Goal: Transaction & Acquisition: Purchase product/service

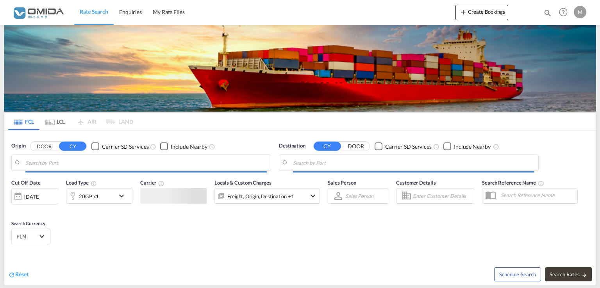
type input "[GEOGRAPHIC_DATA], PLGDY"
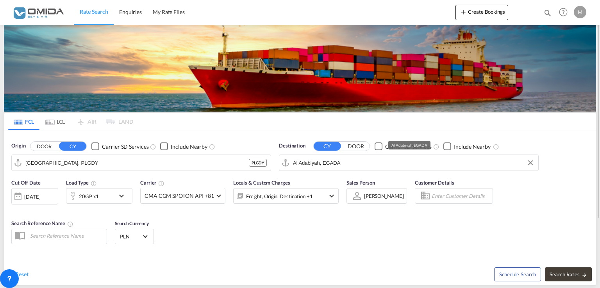
click at [316, 162] on input "Al Adabiyah, EGADA" at bounding box center [413, 163] width 241 height 12
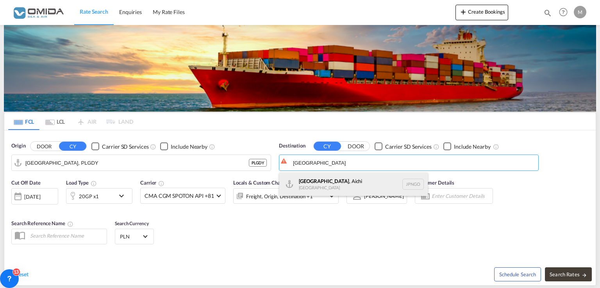
click at [321, 189] on div "[GEOGRAPHIC_DATA] , Aichi [GEOGRAPHIC_DATA] [GEOGRAPHIC_DATA]" at bounding box center [353, 184] width 148 height 23
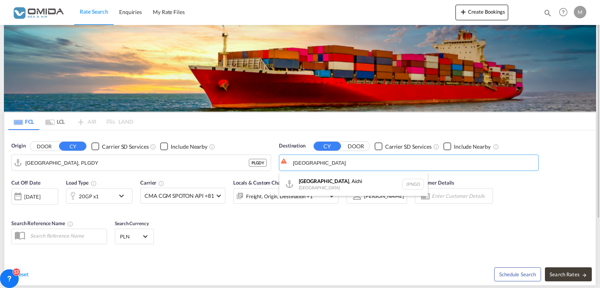
type input "[GEOGRAPHIC_DATA], [GEOGRAPHIC_DATA], [GEOGRAPHIC_DATA]"
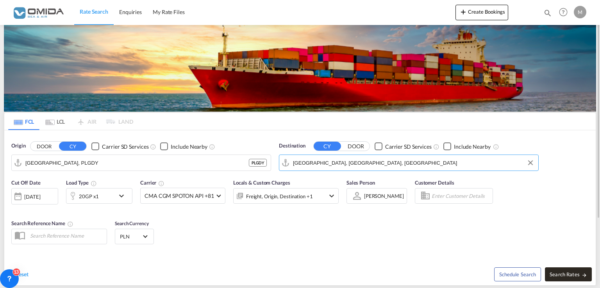
click at [571, 273] on span "Search Rates" at bounding box center [567, 274] width 37 height 6
type input "PLGDY to JPNGO / [DATE]"
